Goal: Task Accomplishment & Management: Manage account settings

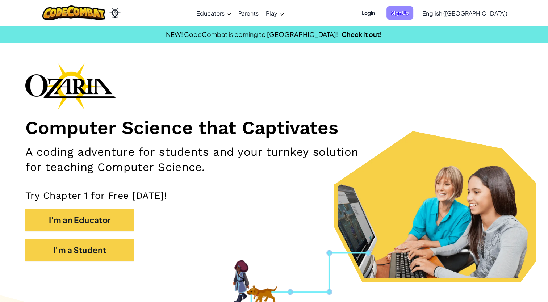
click at [414, 10] on span "Sign Up" at bounding box center [400, 12] width 27 height 13
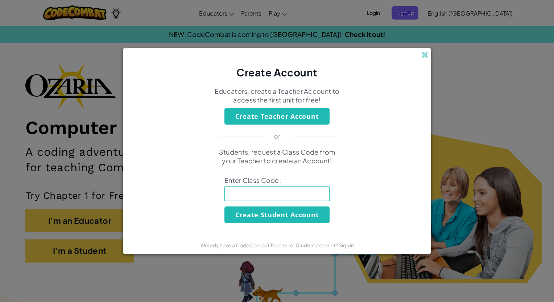
click at [84, 50] on div "Create Account Educators, create a Teacher Account to access the first unit for…" at bounding box center [277, 151] width 554 height 302
click at [262, 46] on div "Create Account Educators, create a Teacher Account to access the first unit for…" at bounding box center [277, 151] width 554 height 302
click at [350, 16] on div "Create Account Educators, create a Teacher Account to access the first unit for…" at bounding box center [277, 151] width 554 height 302
click at [350, 13] on div "Create Account Educators, create a Teacher Account to access the first unit for…" at bounding box center [277, 151] width 554 height 302
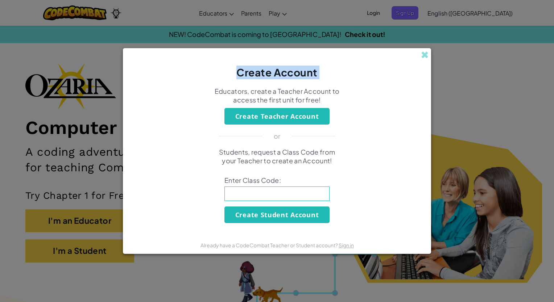
click at [350, 13] on div "Create Account Educators, create a Teacher Account to access the first unit for…" at bounding box center [277, 151] width 554 height 302
drag, startPoint x: 427, startPoint y: 54, endPoint x: 426, endPoint y: 49, distance: 4.8
click at [427, 54] on span at bounding box center [425, 55] width 8 height 8
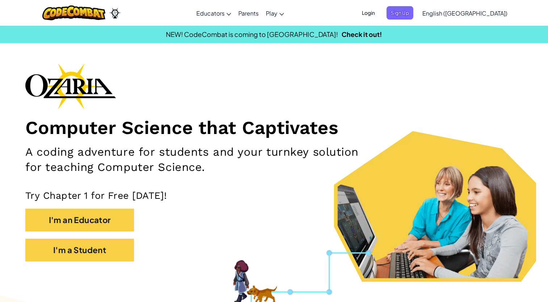
click at [379, 8] on span "Login" at bounding box center [369, 12] width 22 height 13
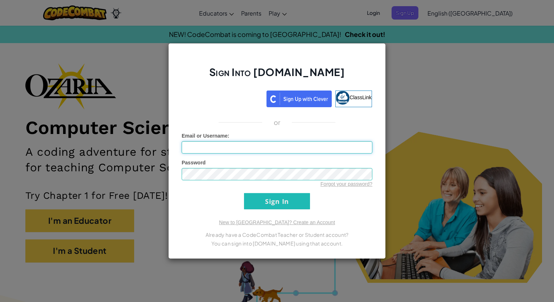
click at [222, 152] on input "Email or Username :" at bounding box center [277, 147] width 191 height 12
type input "[EMAIL_ADDRESS][DOMAIN_NAME]"
click at [275, 199] on input "Sign In" at bounding box center [277, 201] width 66 height 16
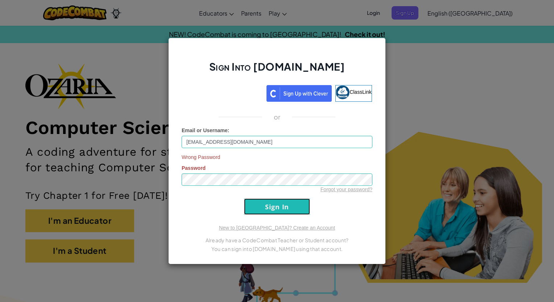
click at [271, 206] on input "Sign In" at bounding box center [277, 207] width 66 height 16
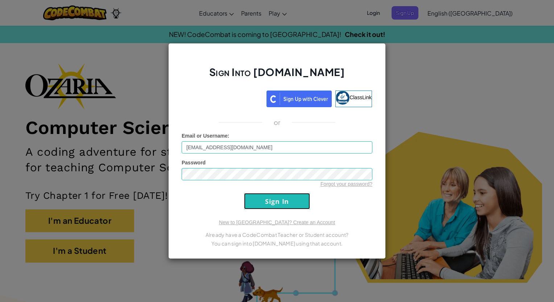
click at [278, 201] on input "Sign In" at bounding box center [277, 201] width 66 height 16
